Goal: Task Accomplishment & Management: Manage account settings

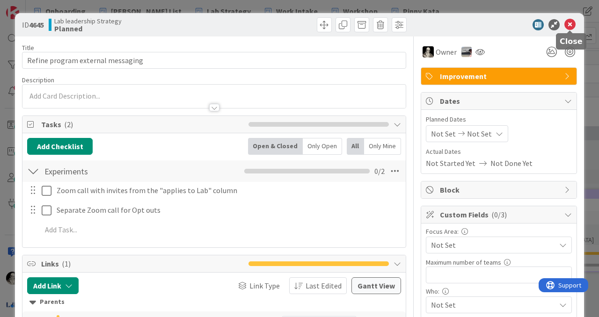
click at [572, 22] on icon at bounding box center [570, 24] width 11 height 11
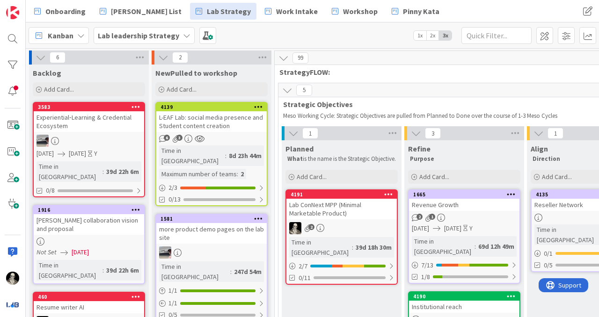
click at [82, 30] on div "Kanban" at bounding box center [59, 35] width 60 height 17
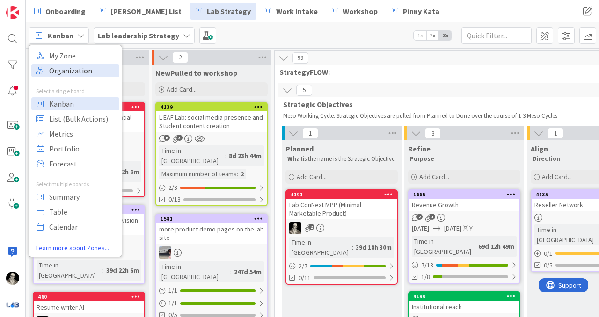
click at [79, 67] on span "Organization" at bounding box center [82, 71] width 67 height 14
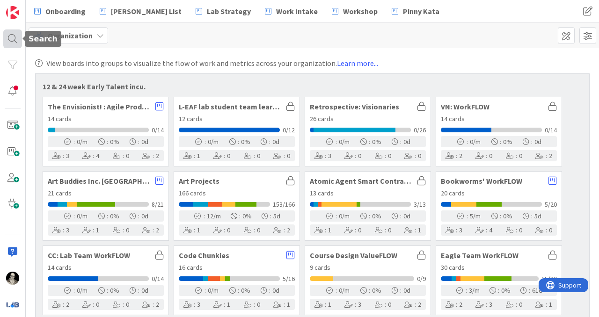
click at [15, 37] on div at bounding box center [12, 38] width 19 height 19
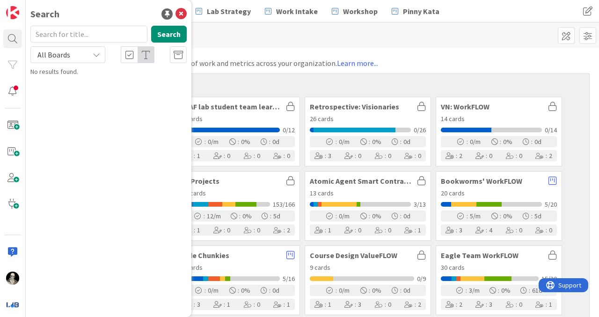
click at [90, 38] on input "text" at bounding box center [88, 34] width 117 height 17
type input "and go"
click at [165, 31] on button "Search" at bounding box center [169, 34] width 36 height 17
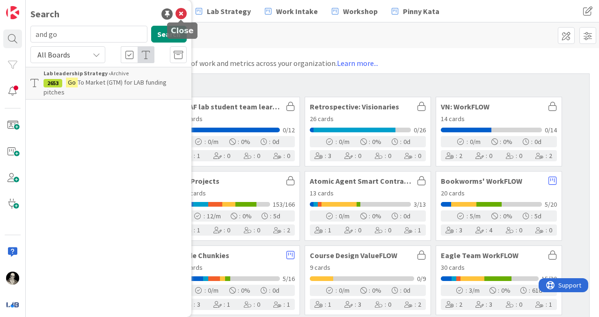
click at [183, 11] on icon at bounding box center [181, 13] width 11 height 11
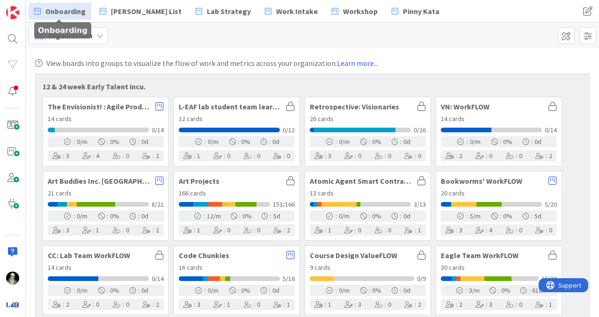
click at [70, 9] on span "Onboarding" at bounding box center [65, 11] width 40 height 11
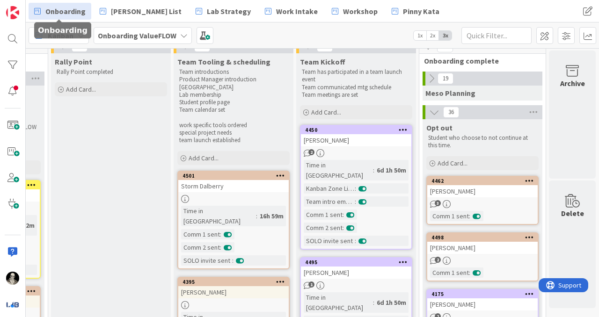
scroll to position [0, 476]
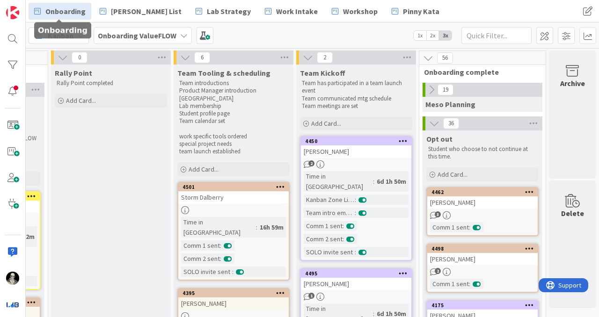
click at [433, 123] on icon at bounding box center [434, 123] width 10 height 10
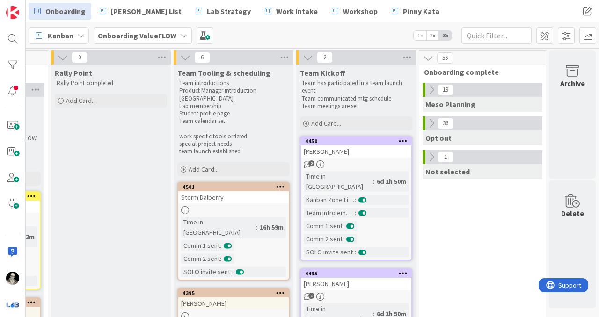
click at [429, 87] on icon at bounding box center [431, 90] width 10 height 10
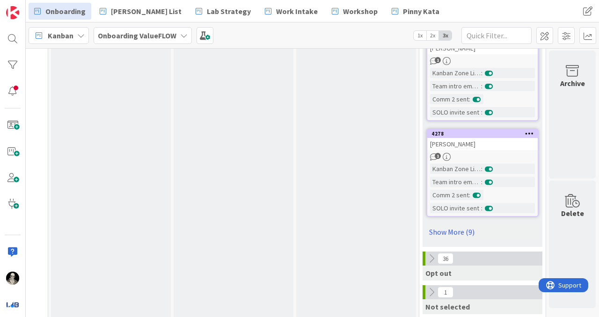
scroll to position [992, 476]
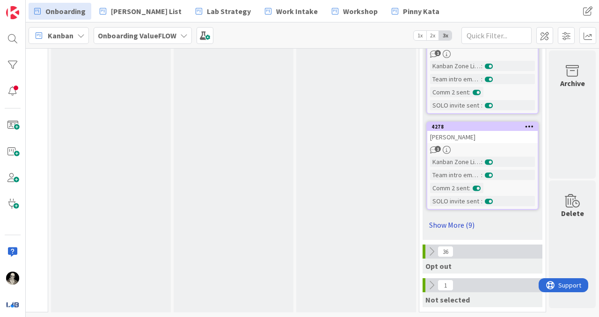
click at [472, 220] on link "Show More (9)" at bounding box center [482, 225] width 112 height 15
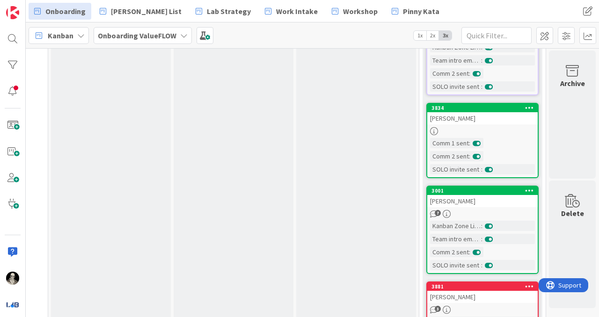
scroll to position [1688, 476]
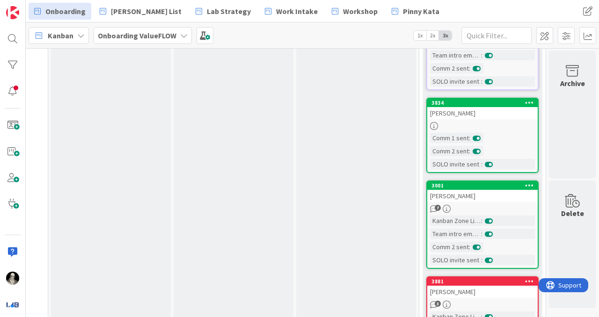
click at [504, 120] on link "3834 [PERSON_NAME] Comm 1 sent : Comm 2 sent : SOLO invite sent :" at bounding box center [482, 135] width 112 height 75
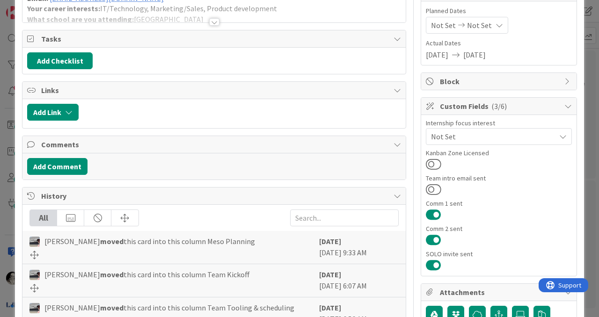
scroll to position [111, 0]
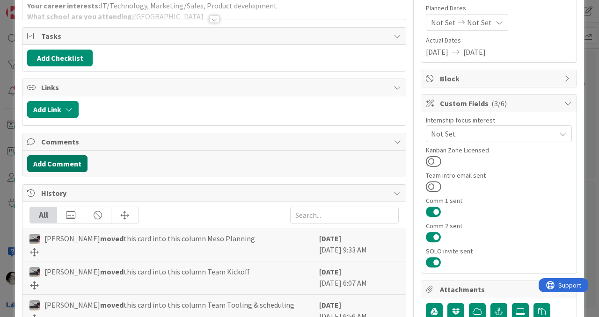
click at [71, 161] on button "Add Comment" at bounding box center [57, 163] width 60 height 17
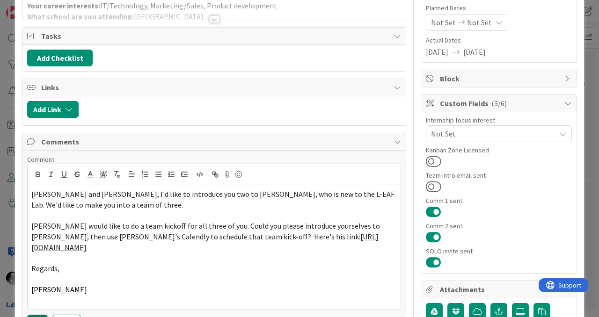
click at [38, 315] on button "Add" at bounding box center [37, 320] width 21 height 11
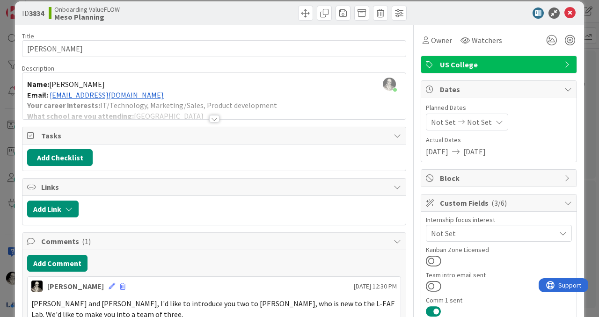
scroll to position [0, 0]
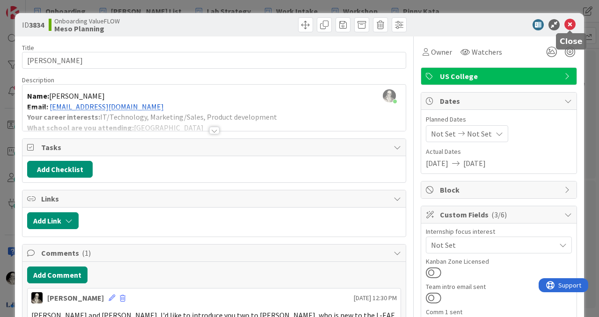
click at [570, 26] on icon at bounding box center [570, 24] width 11 height 11
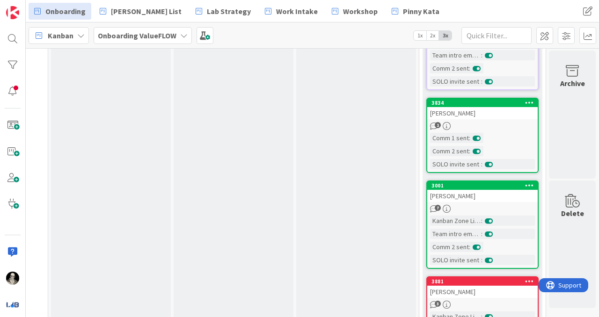
click at [499, 198] on div "[PERSON_NAME]" at bounding box center [482, 196] width 110 height 12
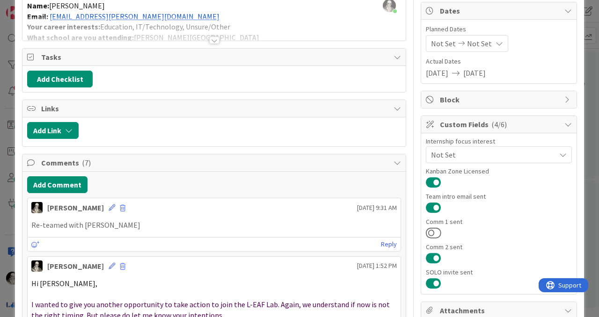
scroll to position [96, 0]
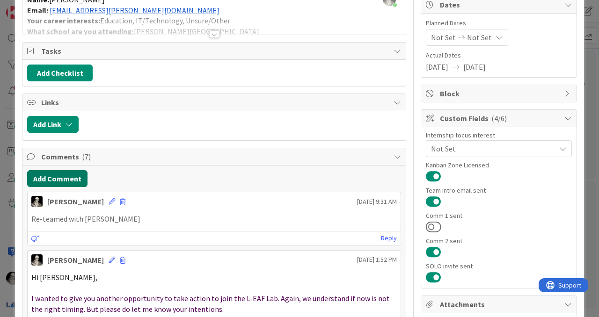
click at [70, 175] on button "Add Comment" at bounding box center [57, 178] width 60 height 17
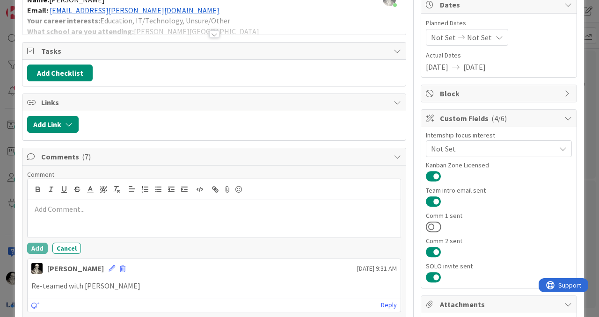
click at [71, 209] on p at bounding box center [214, 209] width 366 height 11
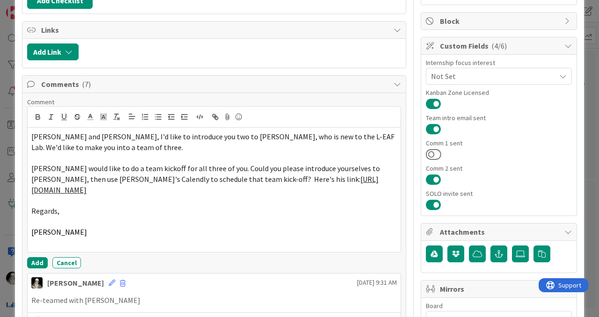
scroll to position [169, 0]
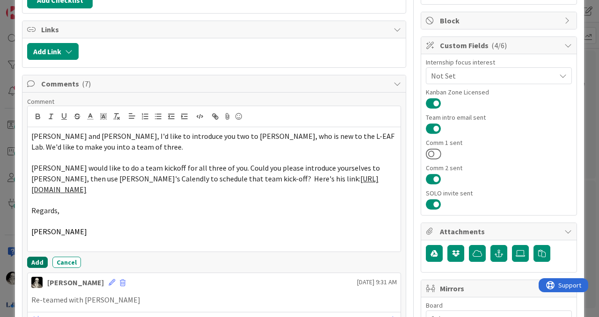
click at [35, 257] on button "Add" at bounding box center [37, 262] width 21 height 11
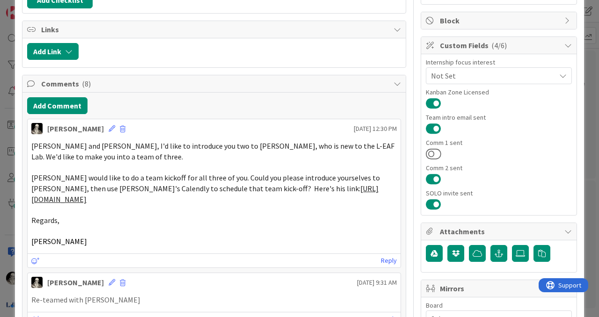
scroll to position [0, 0]
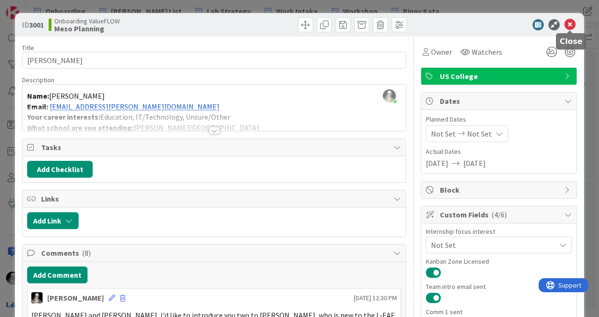
click at [572, 25] on icon at bounding box center [570, 24] width 11 height 11
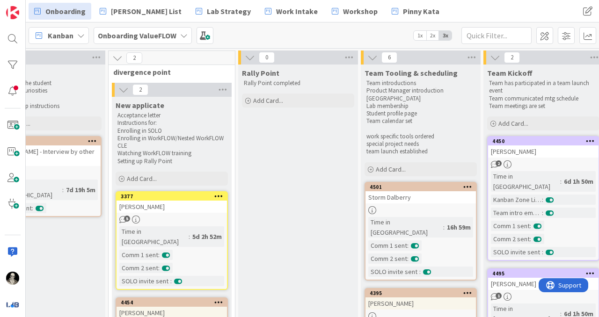
scroll to position [0, 279]
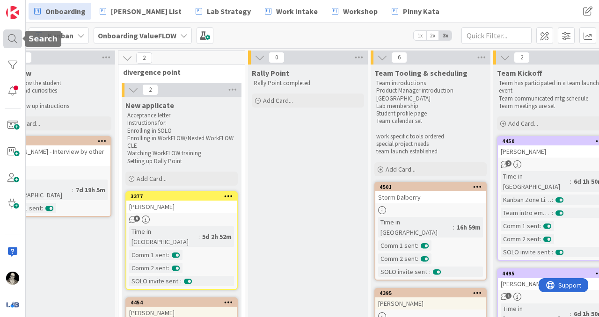
click at [14, 37] on div at bounding box center [12, 38] width 19 height 19
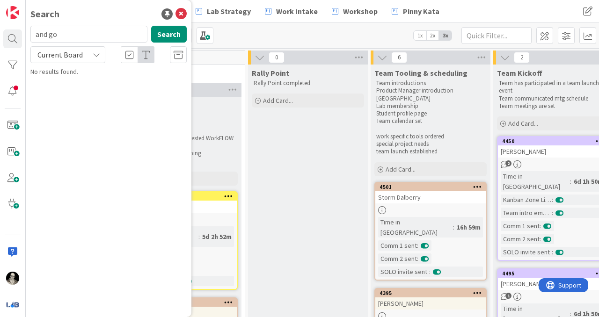
click at [68, 36] on input "and go" at bounding box center [88, 34] width 117 height 17
type input "[PERSON_NAME]"
click at [97, 52] on icon at bounding box center [96, 54] width 7 height 7
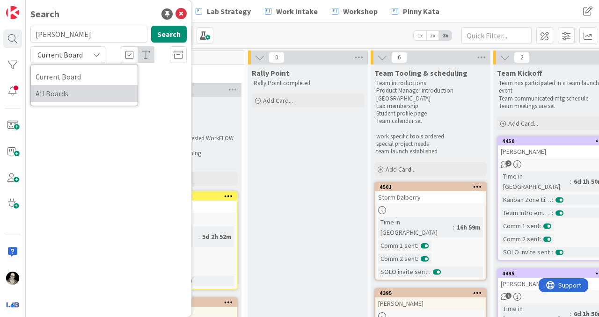
click at [88, 89] on span "All Boards" at bounding box center [84, 94] width 97 height 14
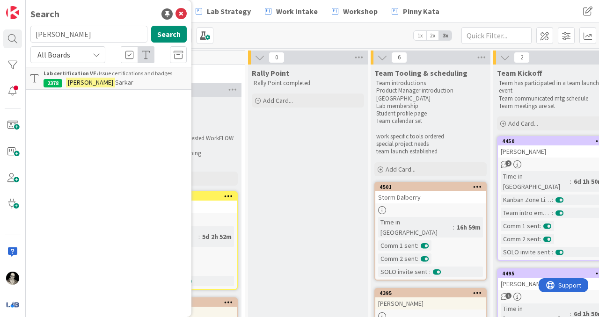
click at [131, 76] on div "Lab certification VF › Issue certifications and badges" at bounding box center [115, 73] width 143 height 8
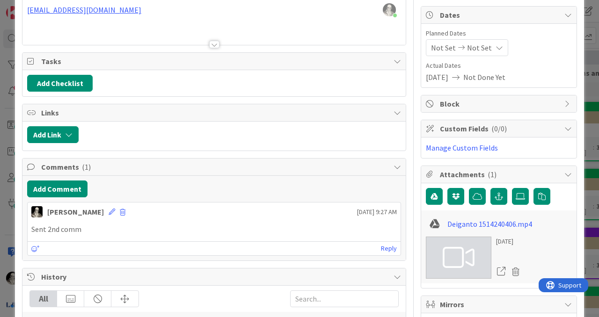
scroll to position [88, 0]
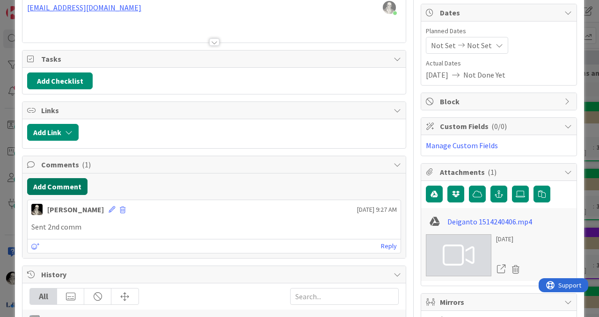
click at [73, 184] on button "Add Comment" at bounding box center [57, 186] width 60 height 17
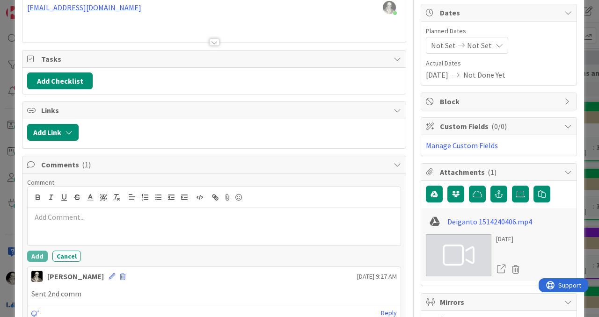
click at [88, 218] on p at bounding box center [214, 217] width 366 height 11
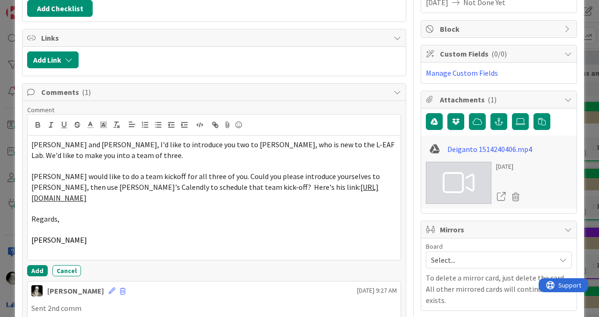
scroll to position [172, 0]
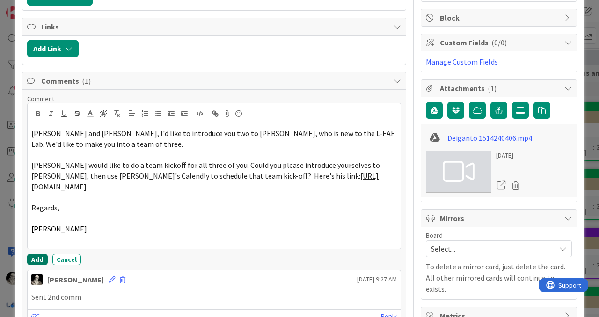
click at [38, 254] on button "Add" at bounding box center [37, 259] width 21 height 11
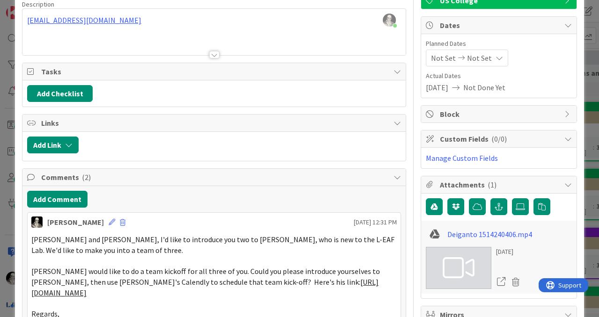
scroll to position [0, 0]
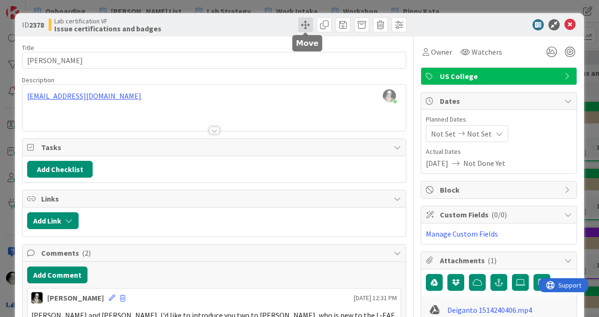
click at [306, 22] on span at bounding box center [305, 24] width 15 height 15
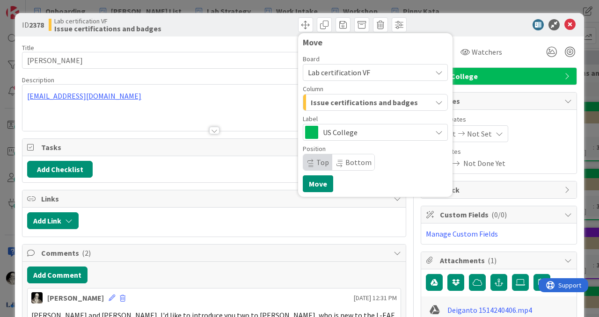
click at [340, 69] on span "Lab certification VF" at bounding box center [339, 72] width 62 height 9
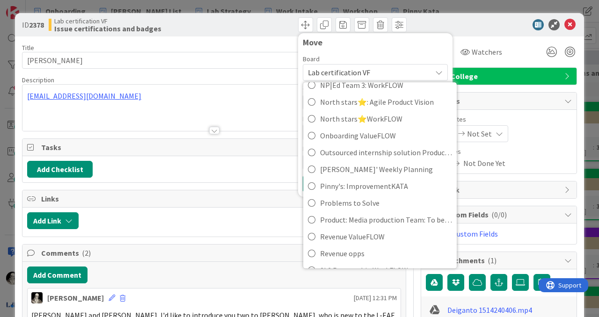
scroll to position [622, 0]
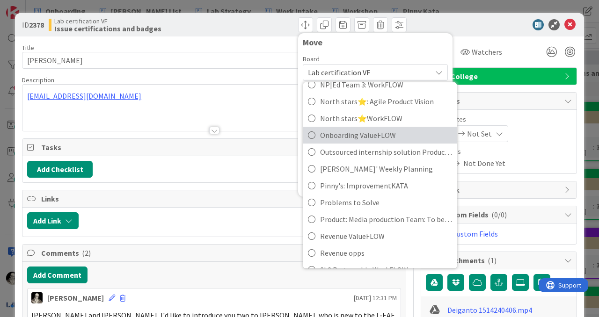
click at [338, 134] on span "Onboarding ValueFLOW" at bounding box center [386, 135] width 132 height 14
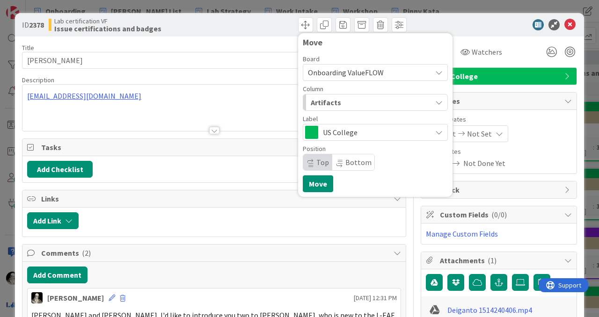
click at [345, 97] on div "Artifacts" at bounding box center [369, 102] width 123 height 15
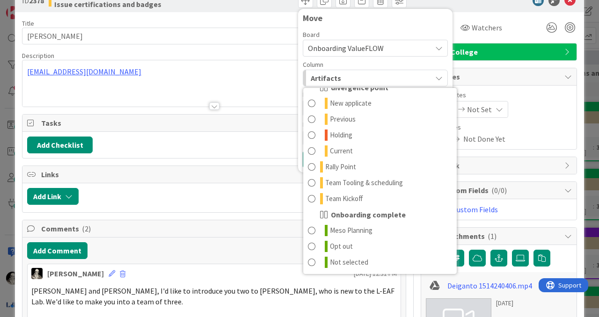
scroll to position [25, 0]
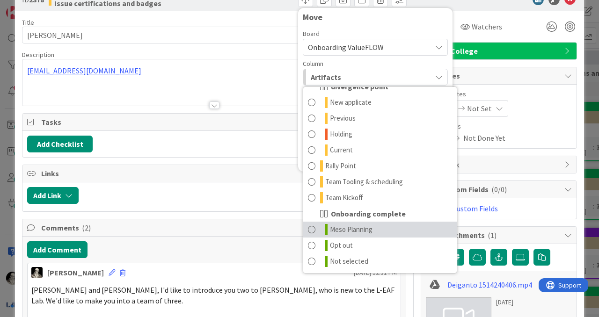
click at [311, 229] on span at bounding box center [311, 229] width 7 height 11
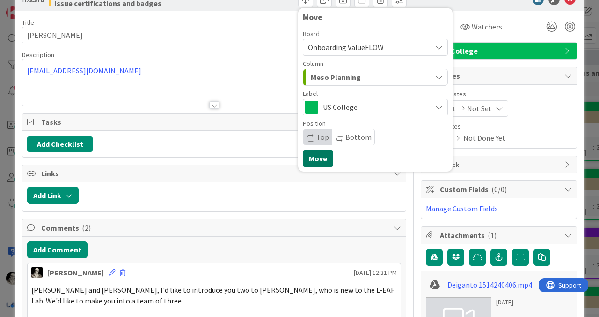
click at [316, 157] on button "Move" at bounding box center [318, 158] width 30 height 17
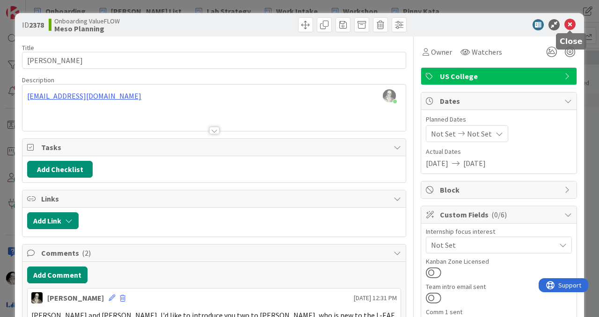
click at [572, 24] on icon at bounding box center [570, 24] width 11 height 11
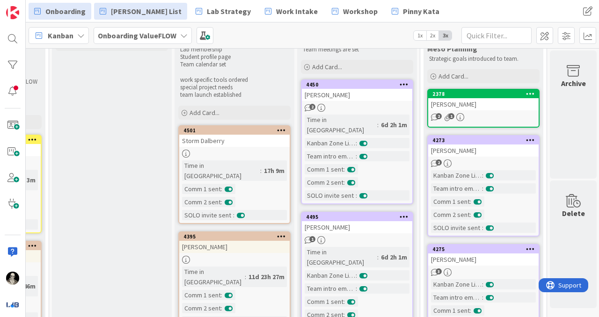
scroll to position [59, 475]
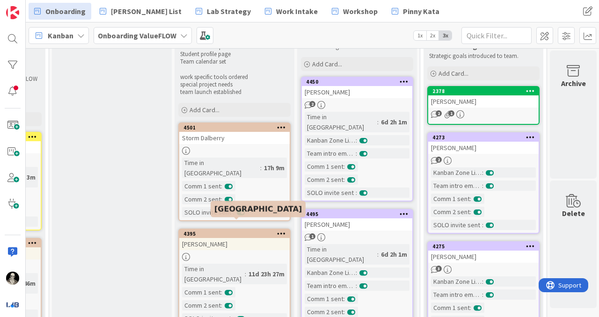
click at [243, 238] on div "[PERSON_NAME]" at bounding box center [234, 244] width 110 height 12
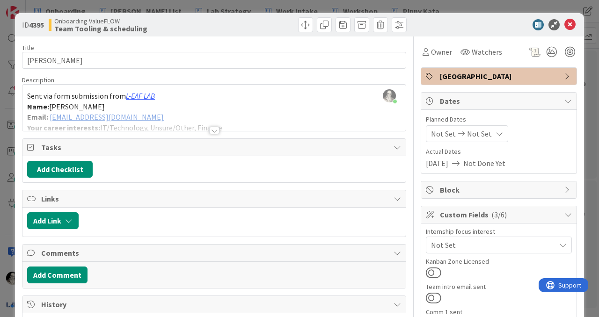
click at [215, 131] on div at bounding box center [214, 130] width 10 height 7
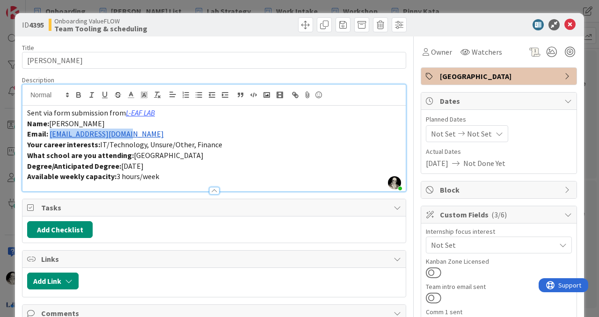
drag, startPoint x: 144, startPoint y: 138, endPoint x: 51, endPoint y: 133, distance: 92.8
click at [51, 133] on p "Email: [EMAIL_ADDRESS][DOMAIN_NAME]" at bounding box center [214, 134] width 374 height 11
copy link "[EMAIL_ADDRESS][DOMAIN_NAME]"
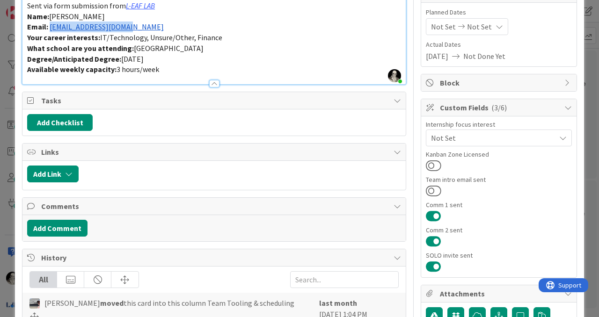
scroll to position [109, 0]
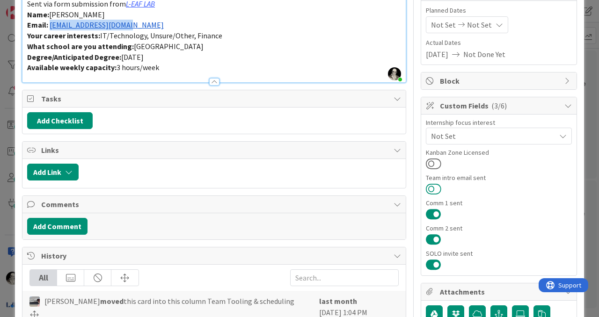
click at [433, 186] on button at bounding box center [433, 189] width 15 height 12
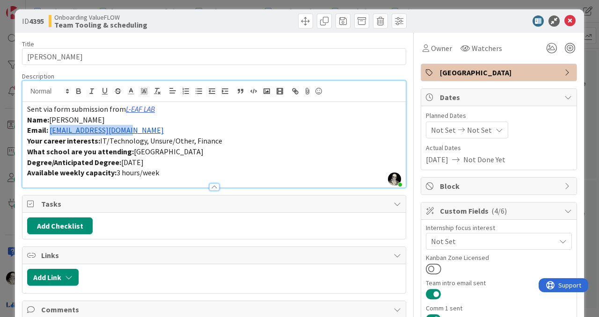
scroll to position [0, 0]
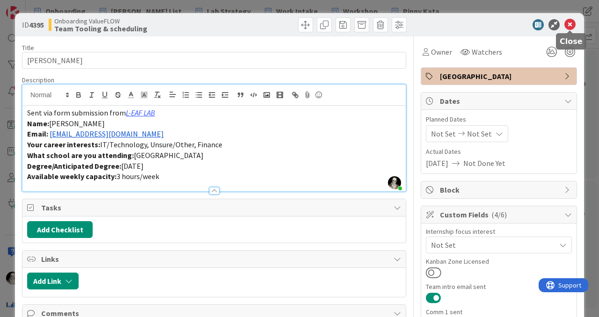
click at [572, 24] on icon at bounding box center [570, 24] width 11 height 11
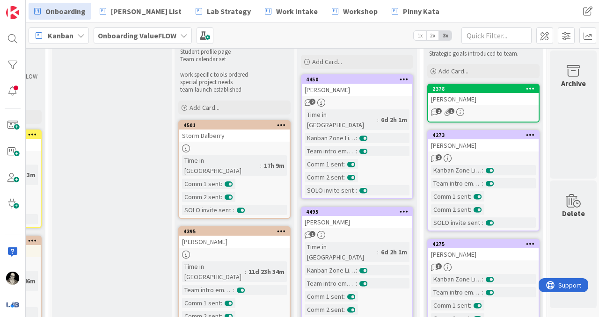
click at [265, 146] on div at bounding box center [234, 149] width 110 height 8
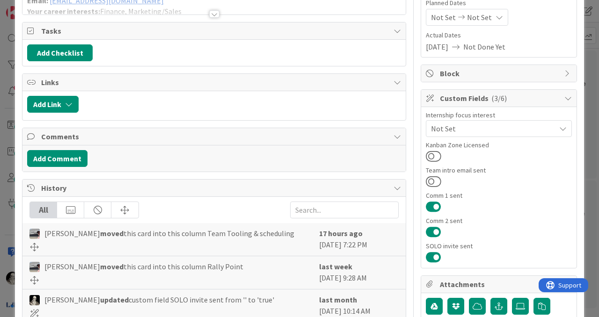
scroll to position [125, 0]
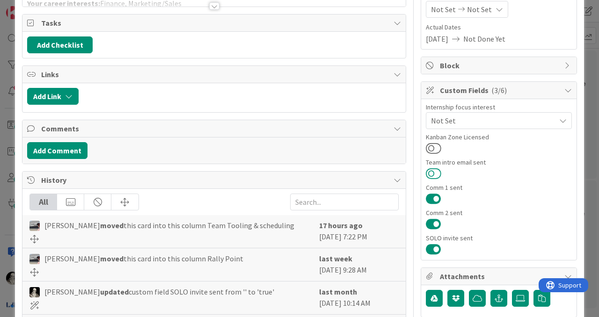
click at [432, 170] on button at bounding box center [433, 174] width 15 height 12
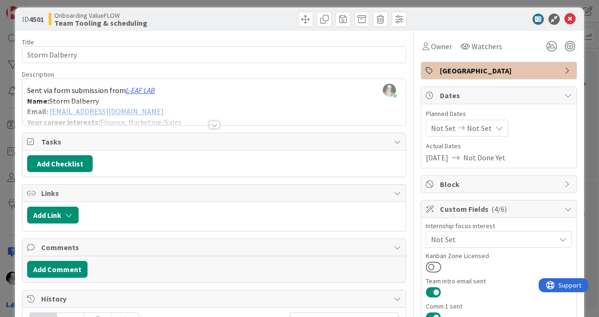
scroll to position [0, 0]
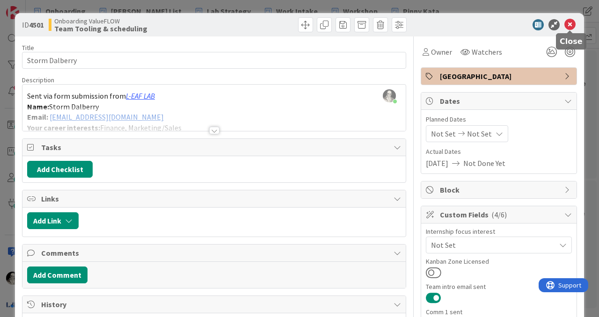
click at [571, 23] on icon at bounding box center [570, 24] width 11 height 11
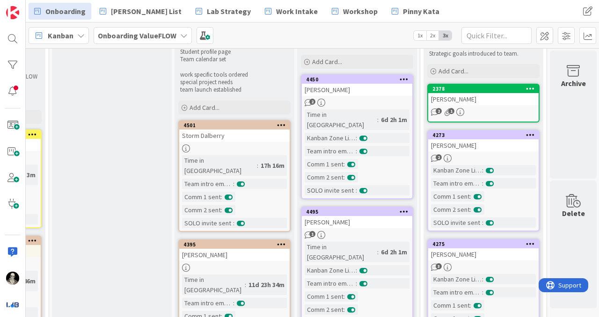
click at [81, 31] on div "Kanban" at bounding box center [59, 35] width 60 height 17
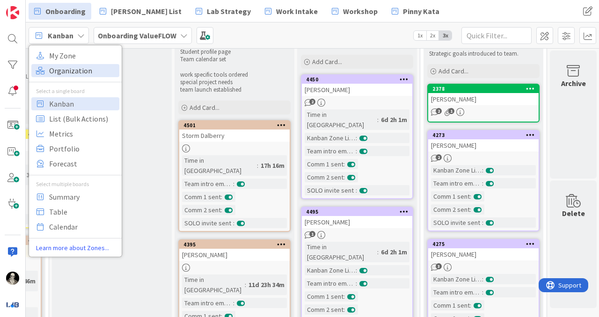
click at [78, 71] on span "Organization" at bounding box center [82, 71] width 67 height 14
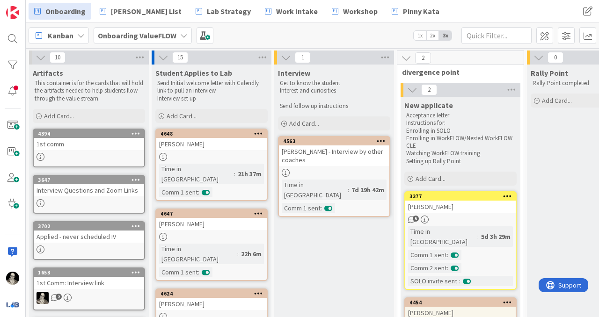
click at [183, 33] on icon at bounding box center [183, 35] width 7 height 7
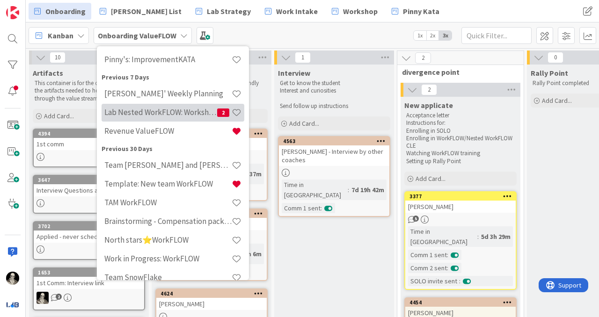
scroll to position [95, 0]
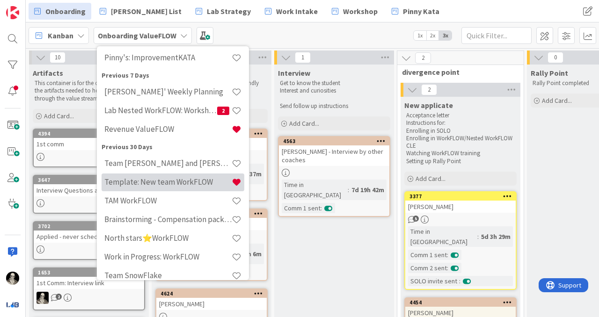
click at [174, 180] on h4 "Template: New team WorkFLOW" at bounding box center [167, 181] width 127 height 9
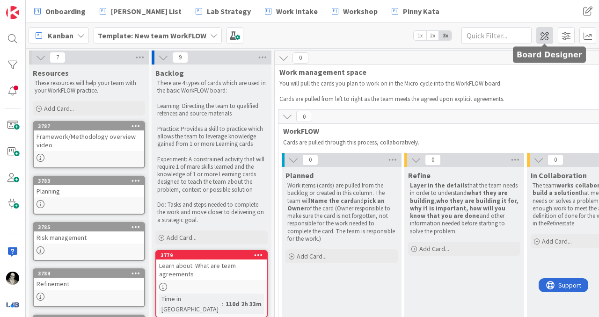
click at [544, 34] on span at bounding box center [544, 35] width 17 height 17
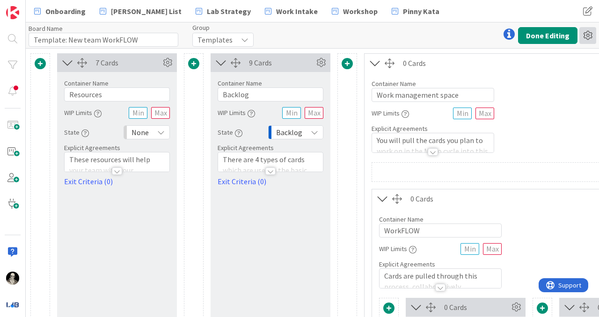
click at [589, 34] on icon at bounding box center [587, 35] width 17 height 17
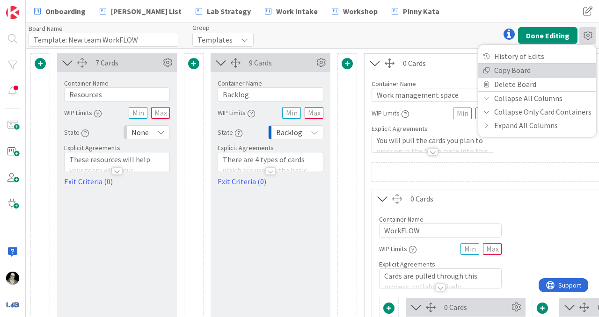
click at [531, 69] on link "Copy Board" at bounding box center [537, 71] width 118 height 14
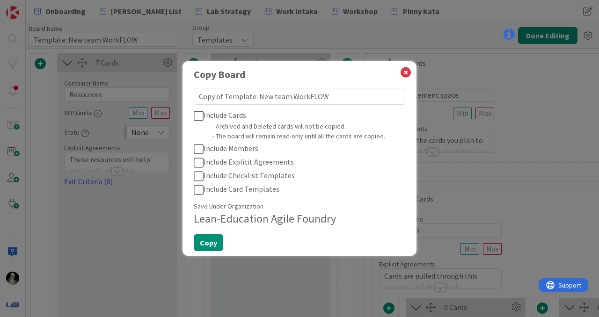
drag, startPoint x: 329, startPoint y: 99, endPoint x: 187, endPoint y: 97, distance: 141.8
click at [187, 97] on div "Copy Board Copy of Template: New team WorkFLOW Include Cards - Archived and Del…" at bounding box center [300, 158] width 234 height 194
type textarea "T"
type textarea "x"
type textarea "Te"
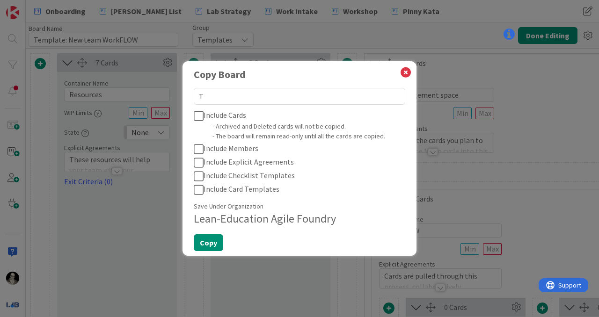
type textarea "x"
type textarea "Tea"
type textarea "x"
type textarea "Team"
type textarea "x"
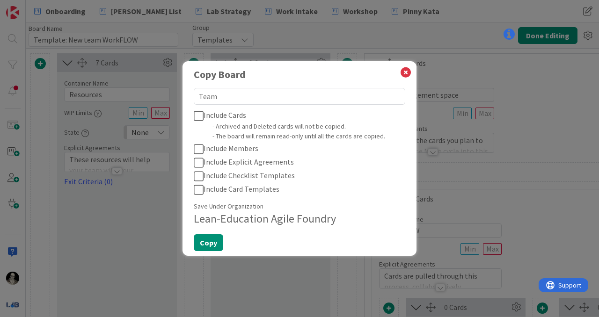
type textarea "Team"
type textarea "x"
type textarea "Team S"
type textarea "x"
type textarea "Team St"
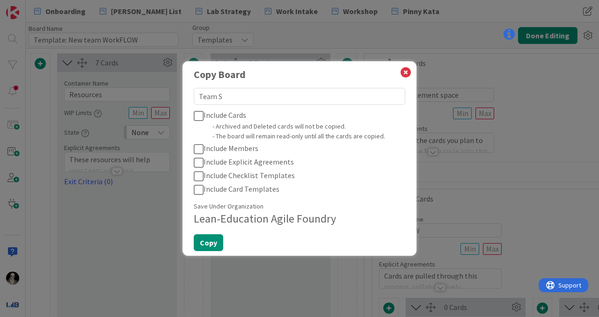
type textarea "x"
type textarea "Team Sto"
type textarea "x"
type textarea "Team Stor"
type textarea "x"
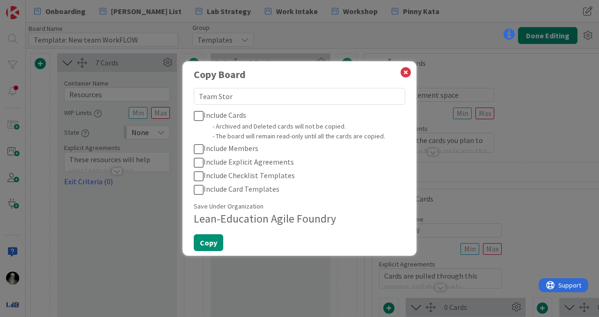
type textarea "Team Storm"
type textarea "x"
type textarea "Team Storm"
type textarea "x"
type textarea "Team Storm a"
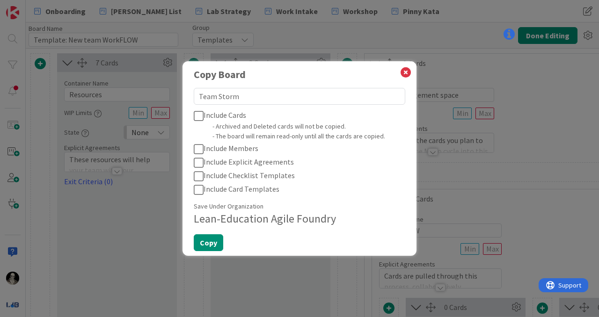
type textarea "x"
type textarea "Team Storm an"
type textarea "x"
type textarea "Team Storm and"
type textarea "x"
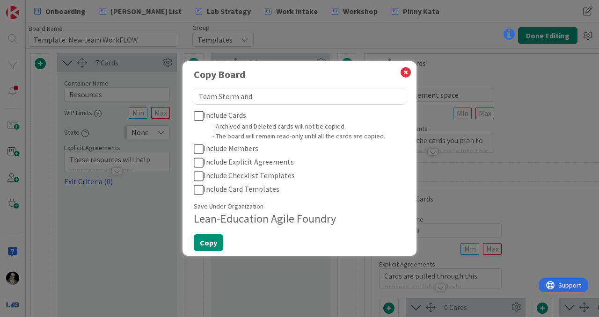
type textarea "Team Storm and"
type textarea "x"
type textarea "Team Storm and K"
type textarea "x"
type textarea "Team Storm and Ka"
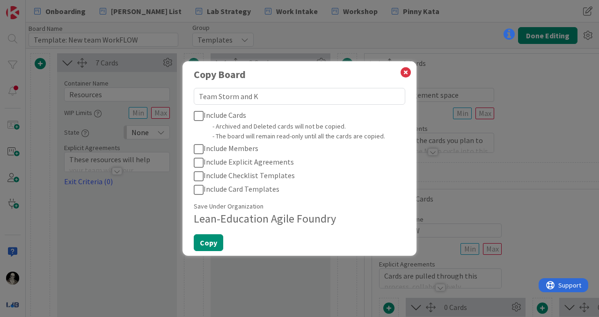
type textarea "x"
type textarea "Team Storm and [PERSON_NAME]"
type textarea "x"
type textarea "Team Storm and [PERSON_NAME]"
type textarea "x"
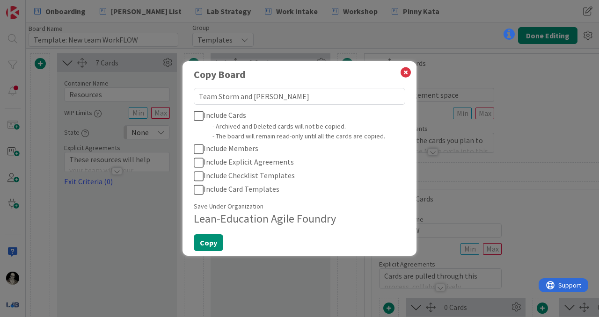
type textarea "Team Storm and [PERSON_NAME]"
click at [197, 115] on icon at bounding box center [199, 115] width 10 height 11
click at [197, 145] on icon at bounding box center [199, 149] width 10 height 11
click at [198, 163] on icon at bounding box center [199, 162] width 10 height 11
click at [207, 239] on button "Copy" at bounding box center [208, 243] width 29 height 17
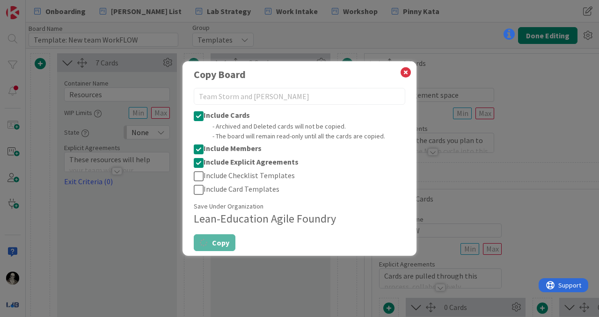
type textarea "x"
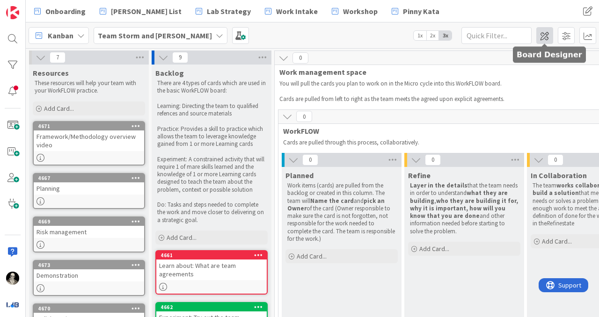
click at [548, 33] on span at bounding box center [544, 35] width 17 height 17
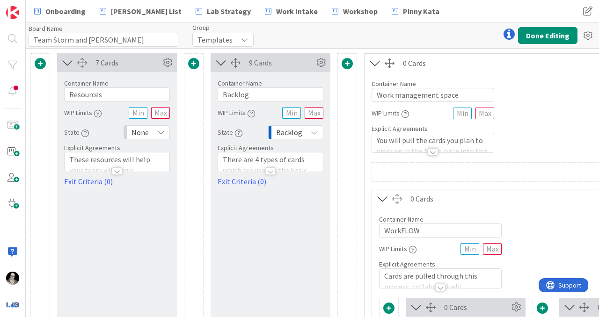
click at [246, 36] on div "Templates" at bounding box center [222, 40] width 61 height 14
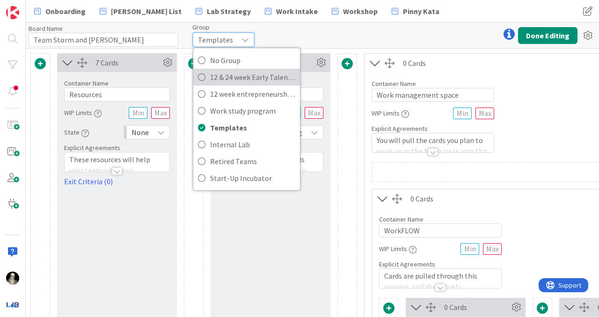
click at [239, 71] on span "12 & 24 week Early Talent incu." at bounding box center [252, 77] width 85 height 14
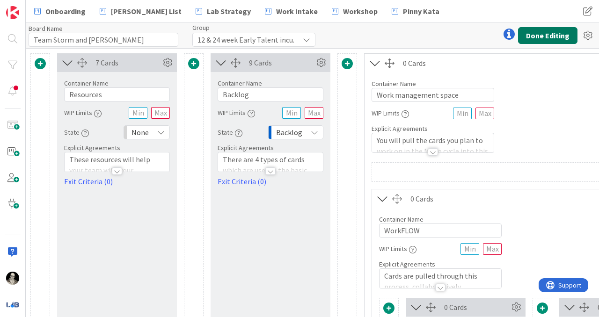
click at [540, 31] on button "Done Editing" at bounding box center [547, 35] width 59 height 17
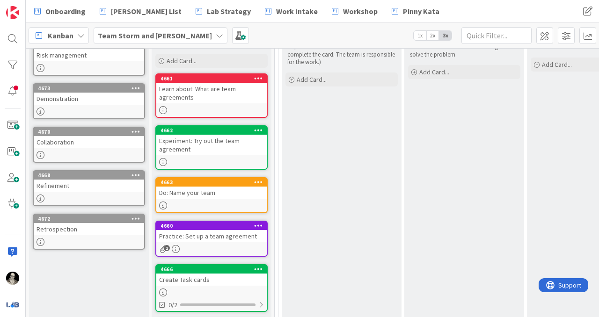
scroll to position [173, 0]
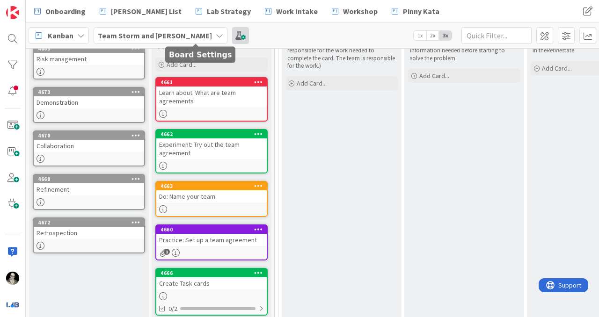
click at [232, 35] on span at bounding box center [240, 35] width 17 height 17
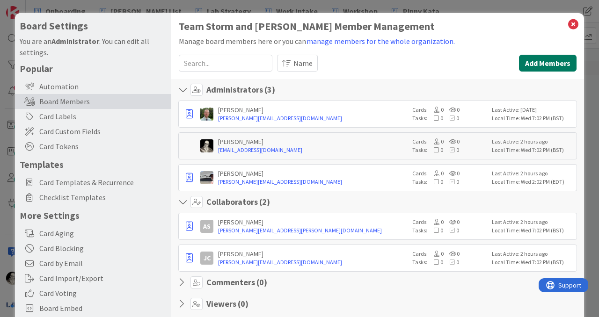
click at [532, 60] on button "Add Members" at bounding box center [548, 63] width 58 height 17
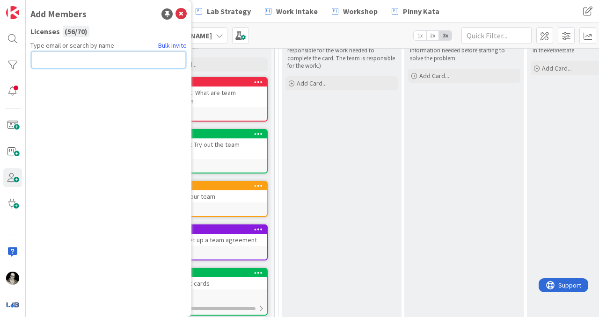
paste input "[EMAIL_ADDRESS][DOMAIN_NAME]"
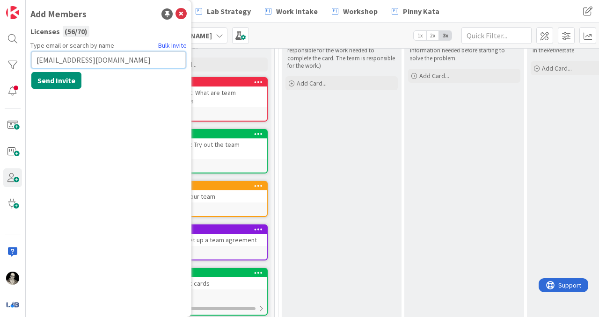
type input "[EMAIL_ADDRESS][DOMAIN_NAME]"
click at [68, 78] on button "Send Invite" at bounding box center [56, 80] width 50 height 17
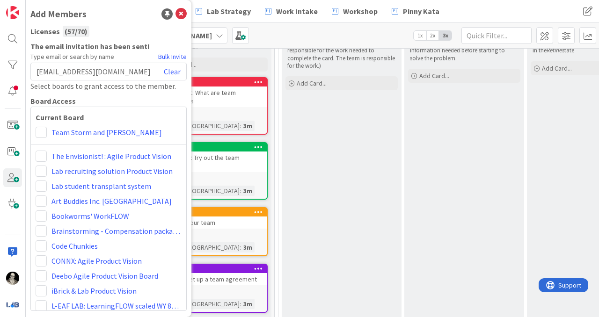
scroll to position [179, 0]
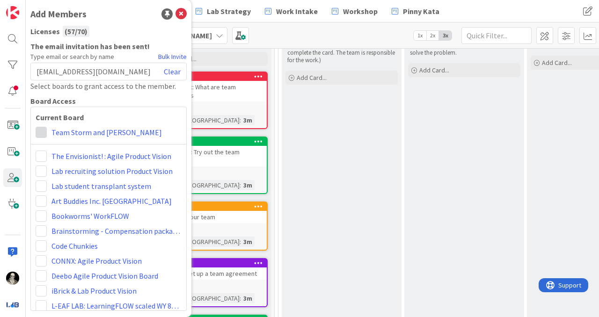
click at [40, 131] on span at bounding box center [41, 132] width 11 height 11
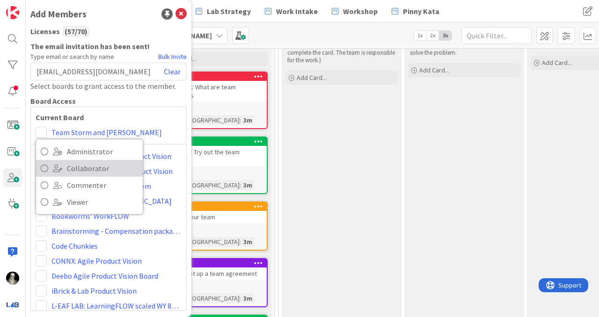
click at [44, 166] on icon at bounding box center [44, 168] width 7 height 14
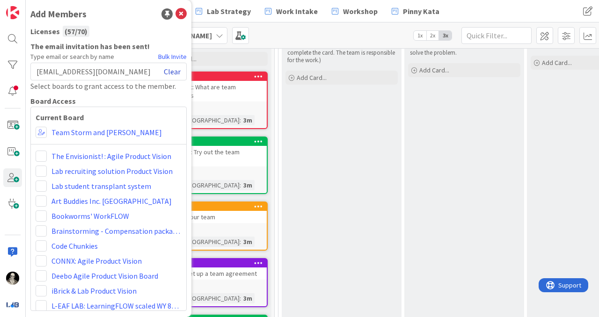
click at [175, 69] on link "Clear" at bounding box center [172, 71] width 17 height 11
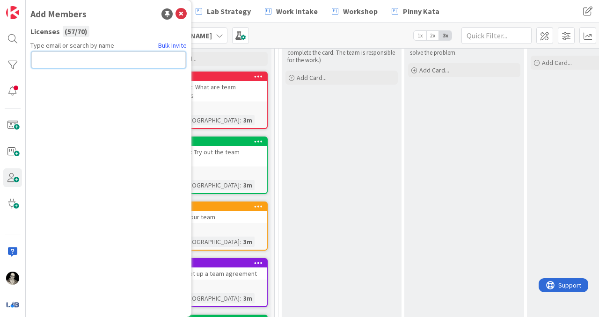
paste input "[EMAIL_ADDRESS][DOMAIN_NAME]"
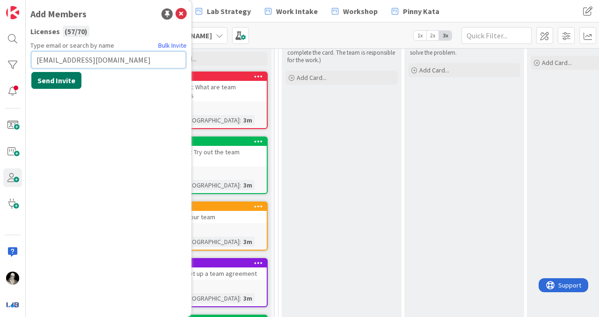
type input "[EMAIL_ADDRESS][DOMAIN_NAME]"
click at [70, 76] on button "Send Invite" at bounding box center [56, 80] width 50 height 17
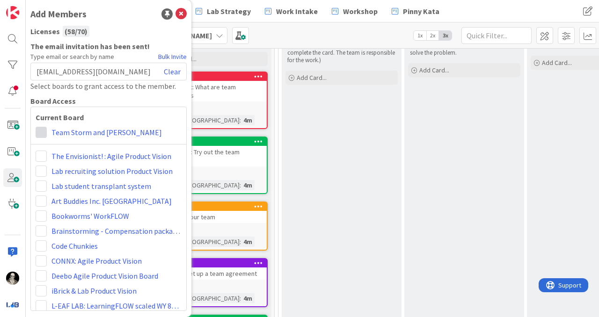
click at [41, 130] on span at bounding box center [41, 132] width 11 height 11
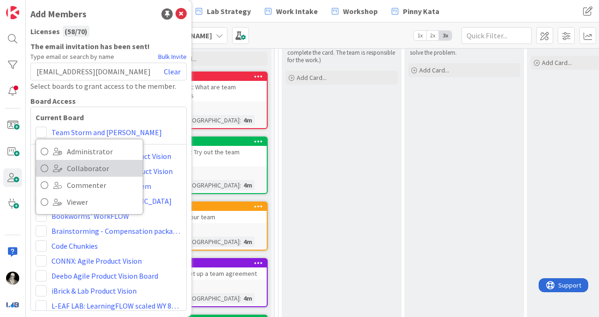
click at [42, 165] on icon at bounding box center [44, 168] width 7 height 14
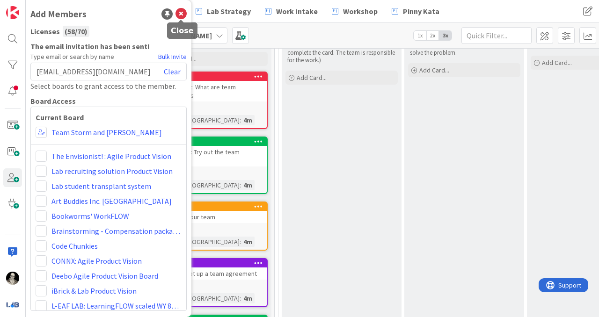
click at [183, 11] on icon at bounding box center [181, 13] width 11 height 11
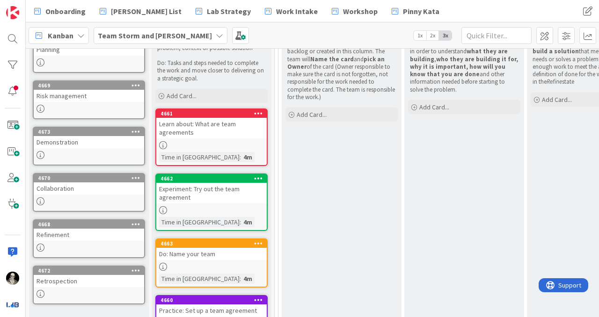
scroll to position [144, 0]
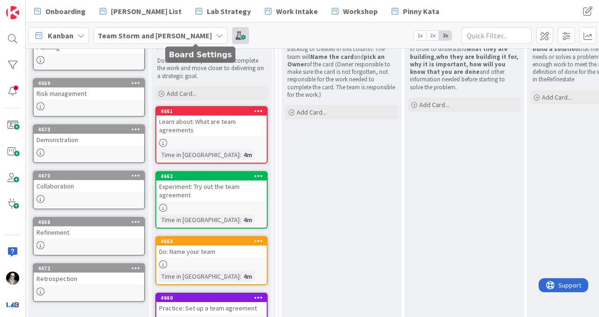
click at [232, 35] on span at bounding box center [240, 35] width 17 height 17
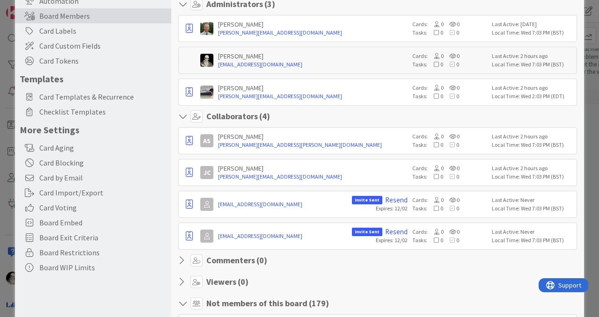
scroll to position [88, 0]
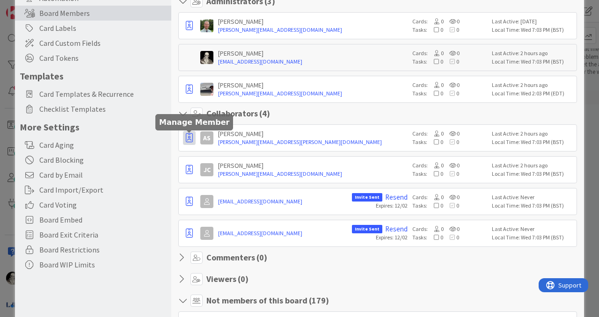
click at [189, 137] on icon "button" at bounding box center [189, 137] width 7 height 9
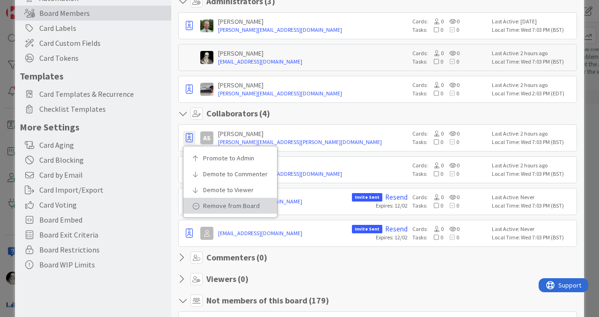
click at [215, 203] on p "Remove from Board" at bounding box center [233, 206] width 61 height 7
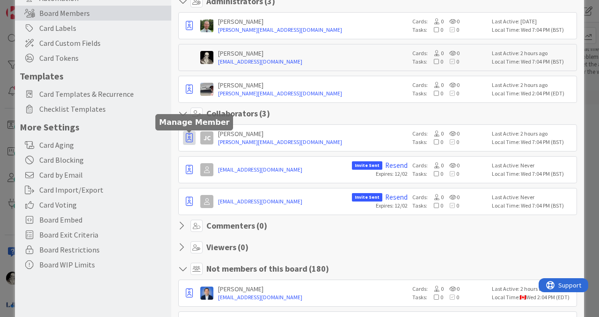
click at [188, 135] on icon "button" at bounding box center [189, 137] width 7 height 9
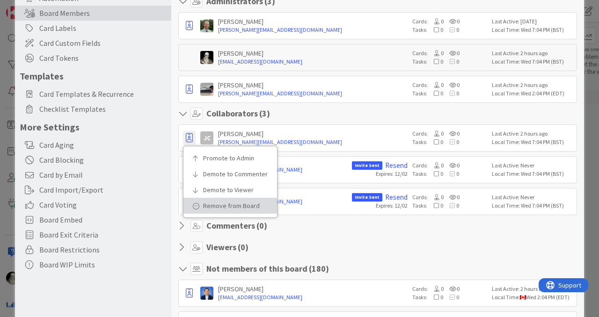
click at [214, 203] on p "Remove from Board" at bounding box center [233, 206] width 61 height 7
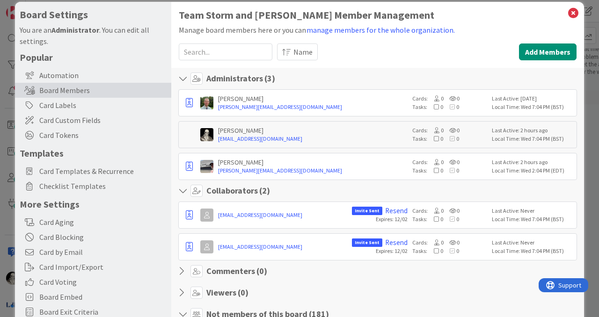
scroll to position [0, 0]
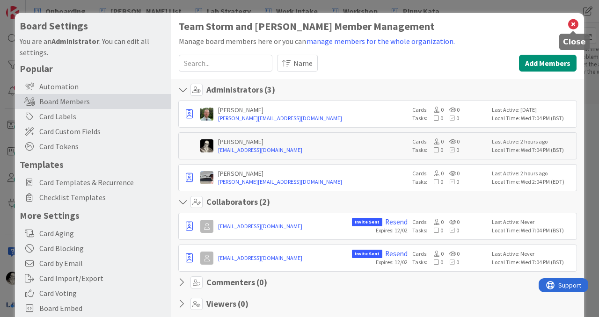
click at [572, 22] on icon at bounding box center [573, 24] width 12 height 13
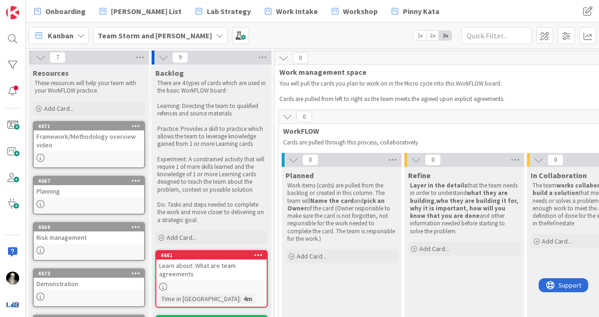
click at [78, 33] on icon at bounding box center [80, 35] width 7 height 7
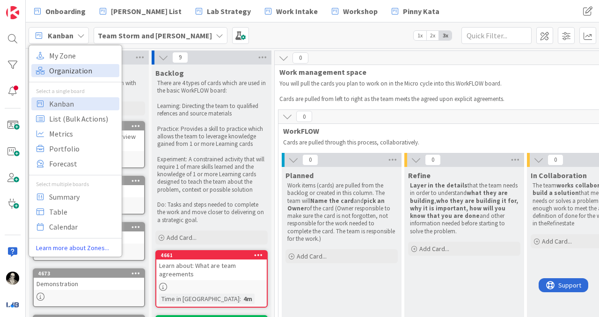
click at [79, 70] on span "Organization" at bounding box center [82, 71] width 67 height 14
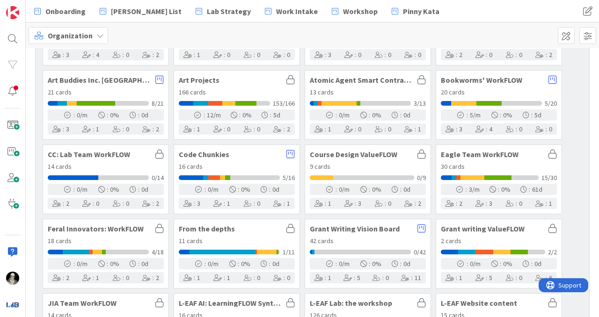
scroll to position [74, 0]
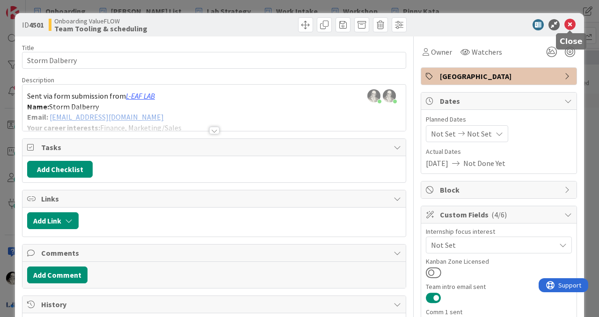
click at [571, 23] on icon at bounding box center [570, 24] width 11 height 11
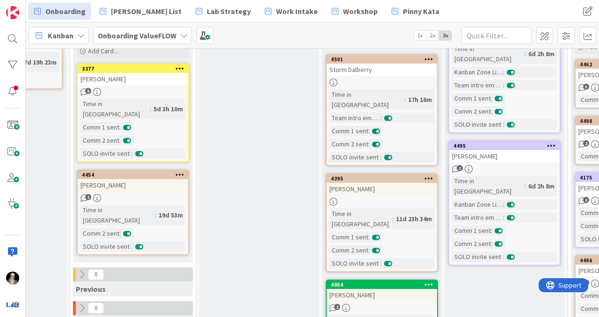
scroll to position [128, 328]
click at [396, 75] on link "4501 Storm Dalberry Time in [GEOGRAPHIC_DATA] : 17h 16m Team intro email sent :…" at bounding box center [382, 110] width 112 height 112
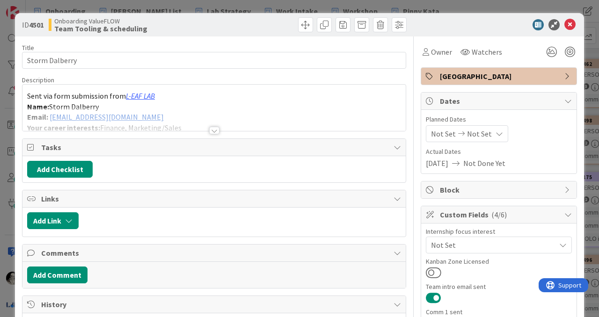
click at [218, 127] on div at bounding box center [214, 130] width 10 height 7
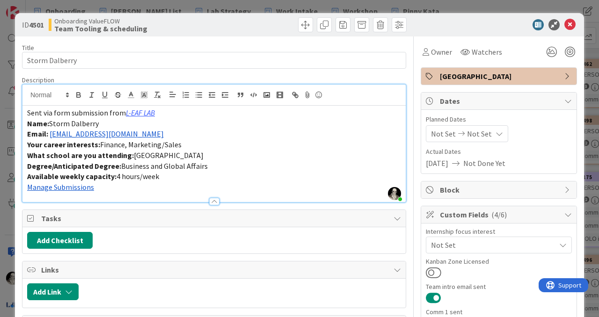
click at [171, 133] on p "Email: storm.dalberry@gmail.com" at bounding box center [214, 134] width 374 height 11
drag, startPoint x: 145, startPoint y: 137, endPoint x: 51, endPoint y: 139, distance: 93.6
click at [51, 139] on div "Sent via form submission from L-EAF LAB Name: Storm Dalberry Email: storm.dalbe…" at bounding box center [213, 154] width 383 height 96
copy link
click at [142, 130] on p "Email: storm.dalberry@gmail.com" at bounding box center [214, 134] width 374 height 11
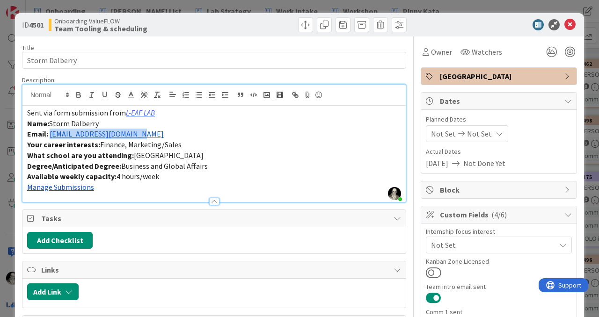
drag, startPoint x: 142, startPoint y: 133, endPoint x: 50, endPoint y: 135, distance: 91.8
click at [50, 135] on p "Email: storm.dalberry@gmail.com" at bounding box center [214, 134] width 374 height 11
copy link "[EMAIL_ADDRESS][DOMAIN_NAME]"
click at [436, 271] on button at bounding box center [433, 273] width 15 height 12
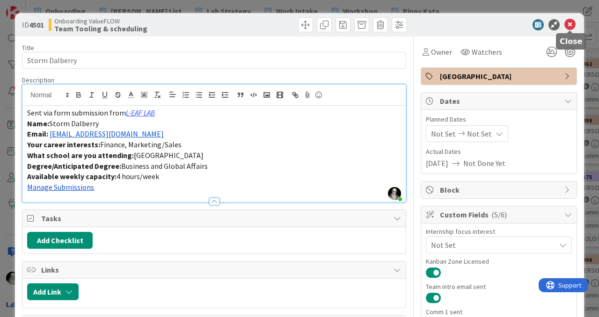
click at [572, 24] on icon at bounding box center [570, 24] width 11 height 11
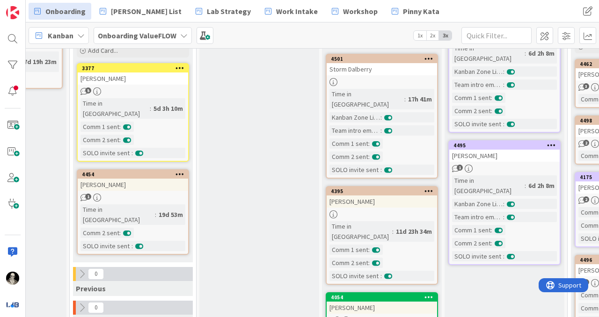
click at [413, 196] on div "[PERSON_NAME]" at bounding box center [382, 202] width 110 height 12
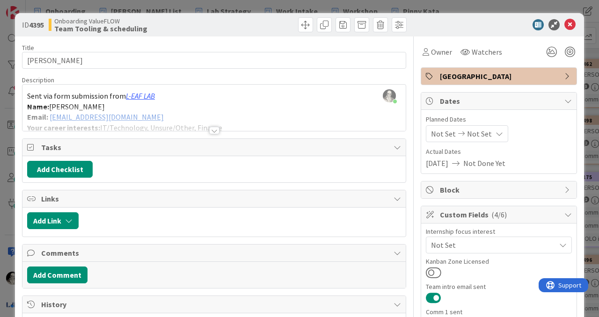
click at [214, 131] on div at bounding box center [214, 130] width 10 height 7
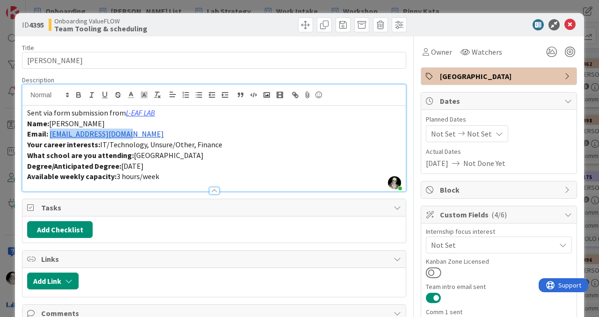
drag, startPoint x: 136, startPoint y: 136, endPoint x: 51, endPoint y: 134, distance: 85.2
click at [51, 134] on p "Email: [EMAIL_ADDRESS][DOMAIN_NAME]" at bounding box center [214, 134] width 374 height 11
copy link "[EMAIL_ADDRESS][DOMAIN_NAME]"
click at [433, 271] on button at bounding box center [433, 273] width 15 height 12
click at [571, 25] on icon at bounding box center [570, 24] width 11 height 11
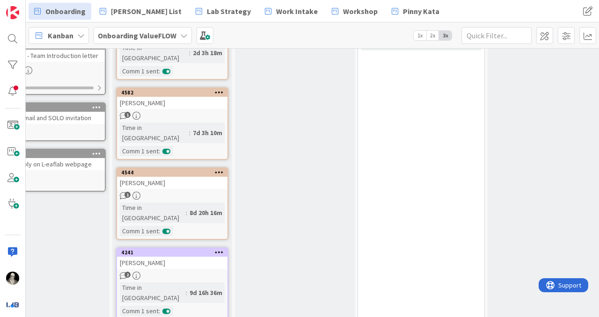
scroll to position [0, 39]
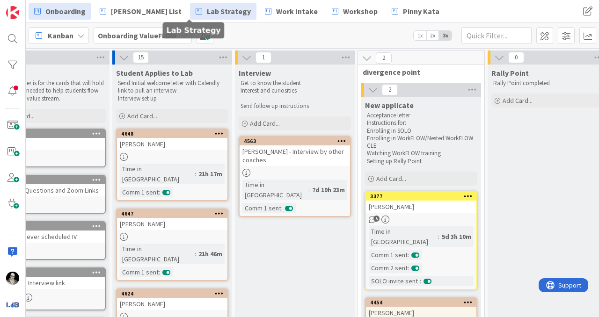
click at [207, 10] on span "Lab Strategy" at bounding box center [229, 11] width 44 height 11
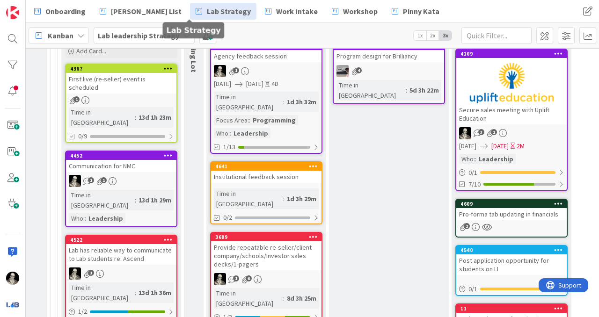
scroll to position [440, 1410]
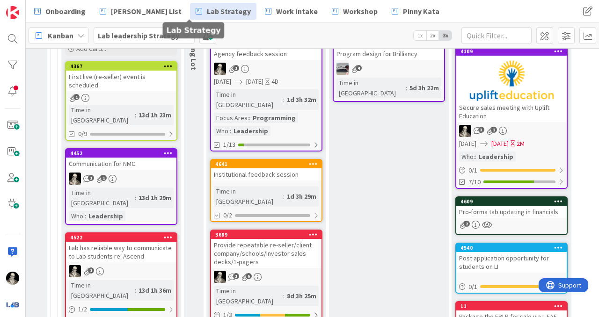
click at [298, 169] on div "Institutional feedback session" at bounding box center [266, 175] width 110 height 12
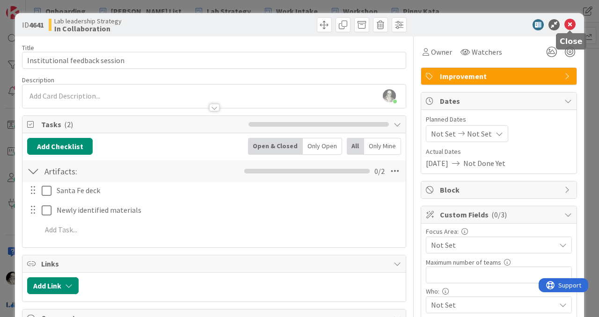
click at [571, 23] on icon at bounding box center [570, 24] width 11 height 11
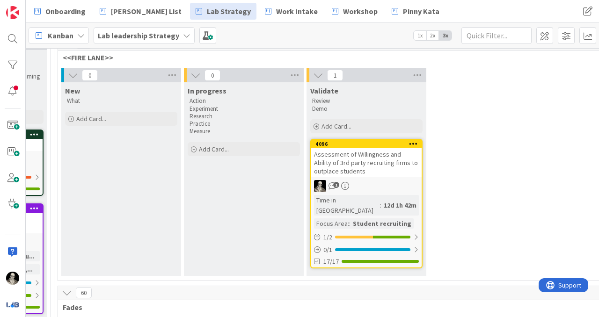
scroll to position [100, 1410]
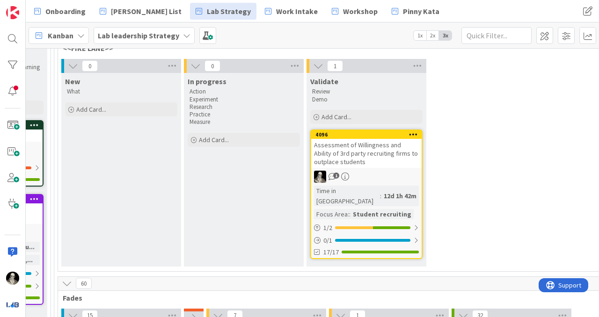
click at [388, 156] on div "Assessment of Willingness and Ability of 3rd party recruiting firms to outplace…" at bounding box center [366, 153] width 110 height 29
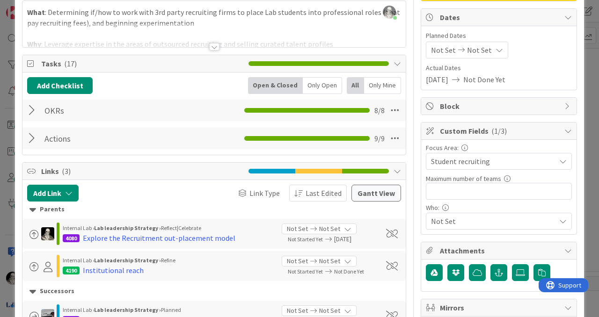
scroll to position [95, 0]
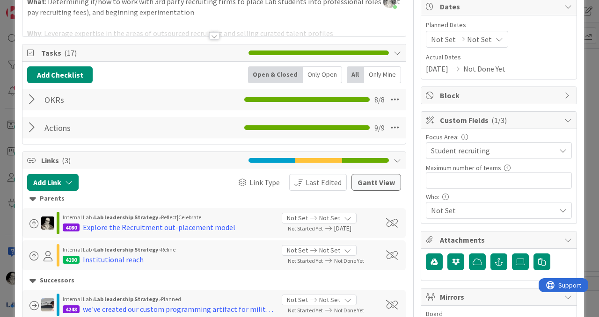
click at [30, 124] on div at bounding box center [33, 127] width 12 height 17
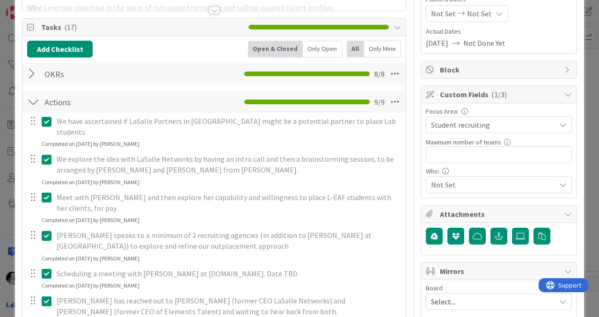
scroll to position [119, 0]
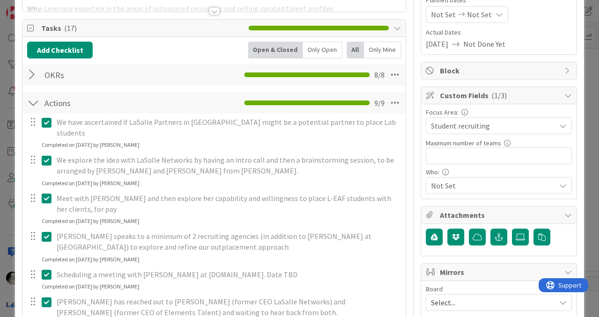
click at [34, 103] on div at bounding box center [33, 103] width 12 height 17
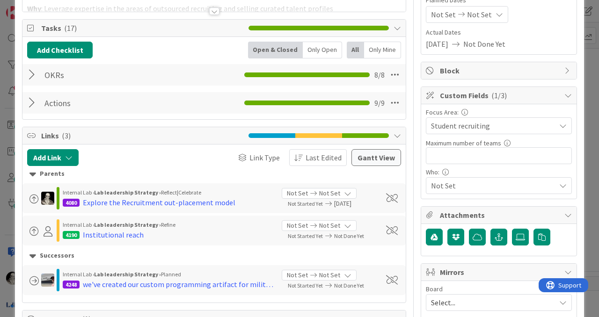
click at [30, 72] on div at bounding box center [33, 74] width 12 height 17
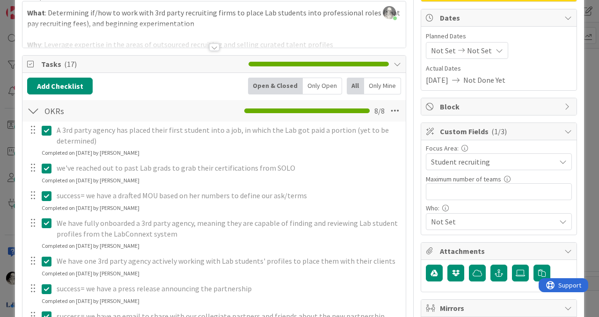
scroll to position [50, 0]
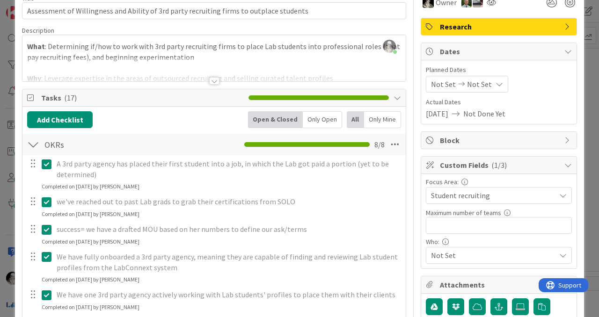
click at [35, 142] on div at bounding box center [33, 144] width 12 height 17
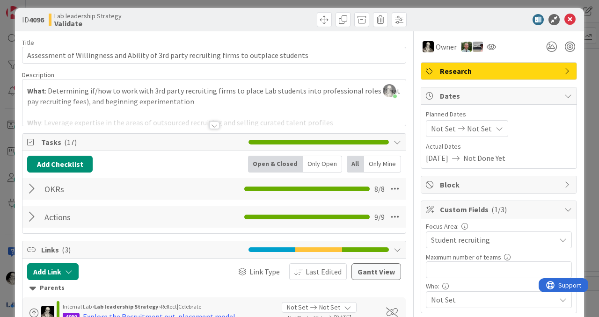
scroll to position [0, 0]
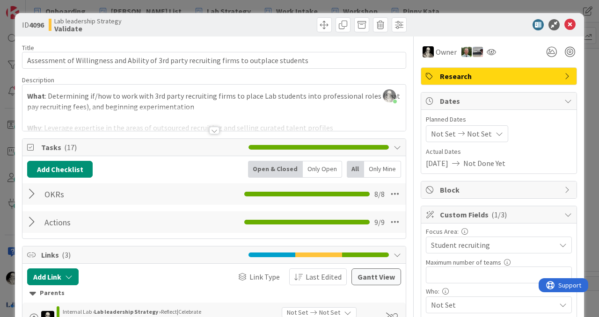
click at [214, 127] on div at bounding box center [214, 130] width 10 height 7
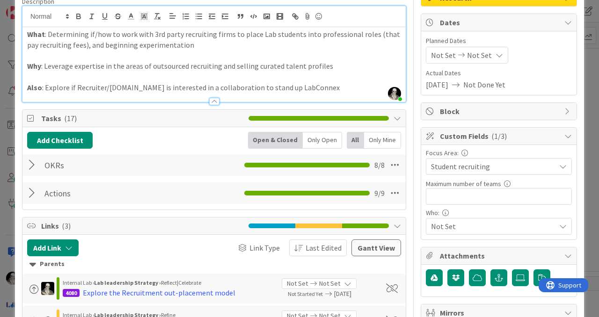
scroll to position [80, 0]
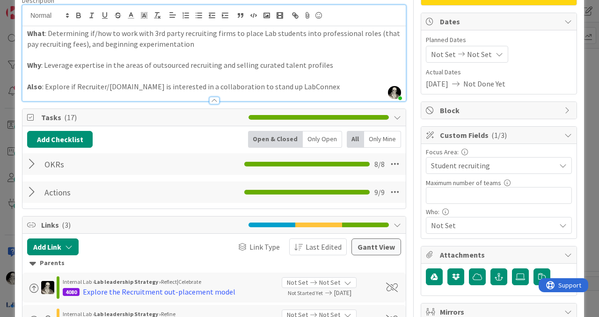
click at [338, 88] on p "Also : Explore if Recruiter/Employer.com is interested in a collaboration to st…" at bounding box center [214, 86] width 374 height 11
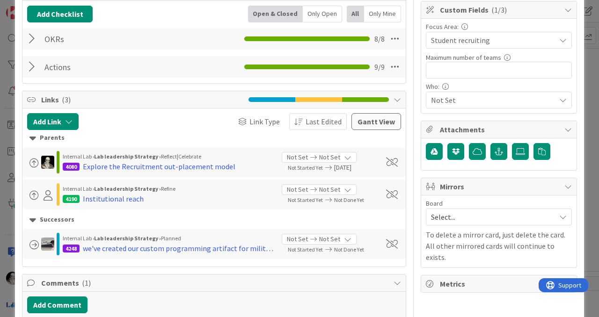
scroll to position [0, 0]
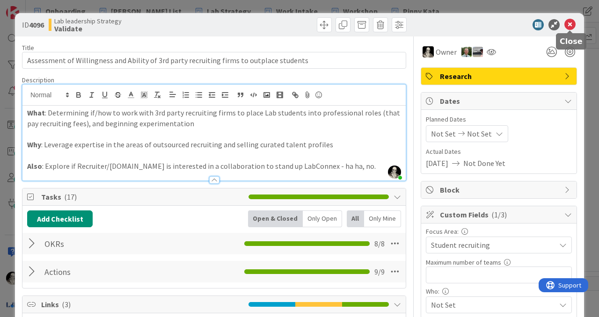
click at [571, 24] on icon at bounding box center [570, 24] width 11 height 11
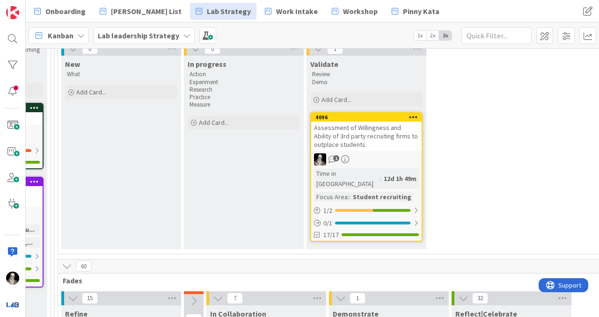
scroll to position [104, 1410]
